Goal: Transaction & Acquisition: Purchase product/service

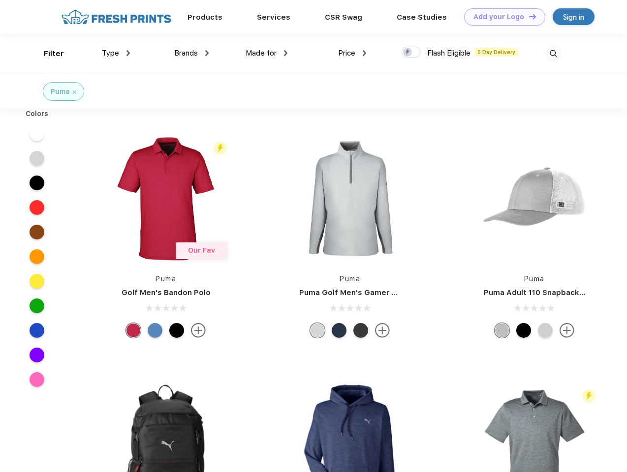
scroll to position [0, 0]
click at [501, 17] on link "Add your Logo Design Tool" at bounding box center [504, 16] width 81 height 17
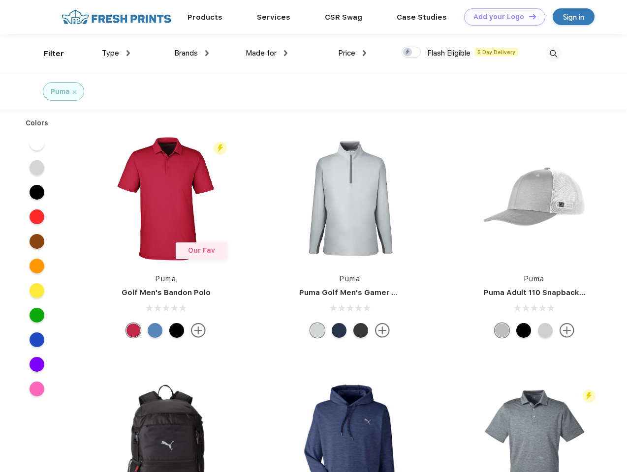
click at [0, 0] on div "Design Tool" at bounding box center [0, 0] width 0 height 0
click at [528, 16] on link "Add your Logo Design Tool" at bounding box center [504, 16] width 81 height 17
click at [47, 54] on div "Filter" at bounding box center [54, 53] width 20 height 11
click at [116, 53] on span "Type" at bounding box center [110, 53] width 17 height 9
click at [191, 53] on span "Brands" at bounding box center [186, 53] width 24 height 9
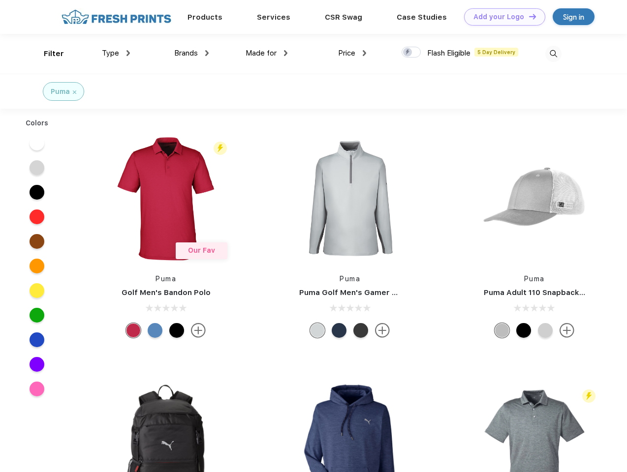
click at [267, 53] on span "Made for" at bounding box center [261, 53] width 31 height 9
click at [352, 53] on span "Price" at bounding box center [346, 53] width 17 height 9
click at [411, 53] on div at bounding box center [411, 52] width 19 height 11
click at [408, 53] on input "checkbox" at bounding box center [405, 49] width 6 height 6
click at [553, 54] on img at bounding box center [553, 54] width 16 height 16
